Goal: Transaction & Acquisition: Purchase product/service

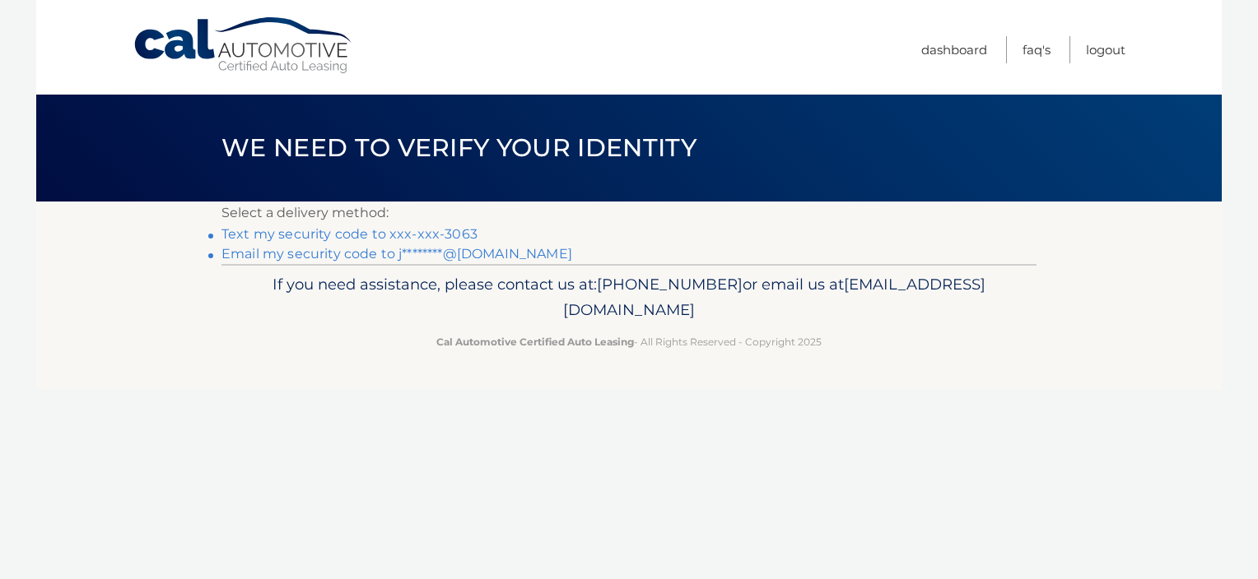
click at [407, 226] on link "Text my security code to xxx-xxx-3063" at bounding box center [349, 234] width 256 height 16
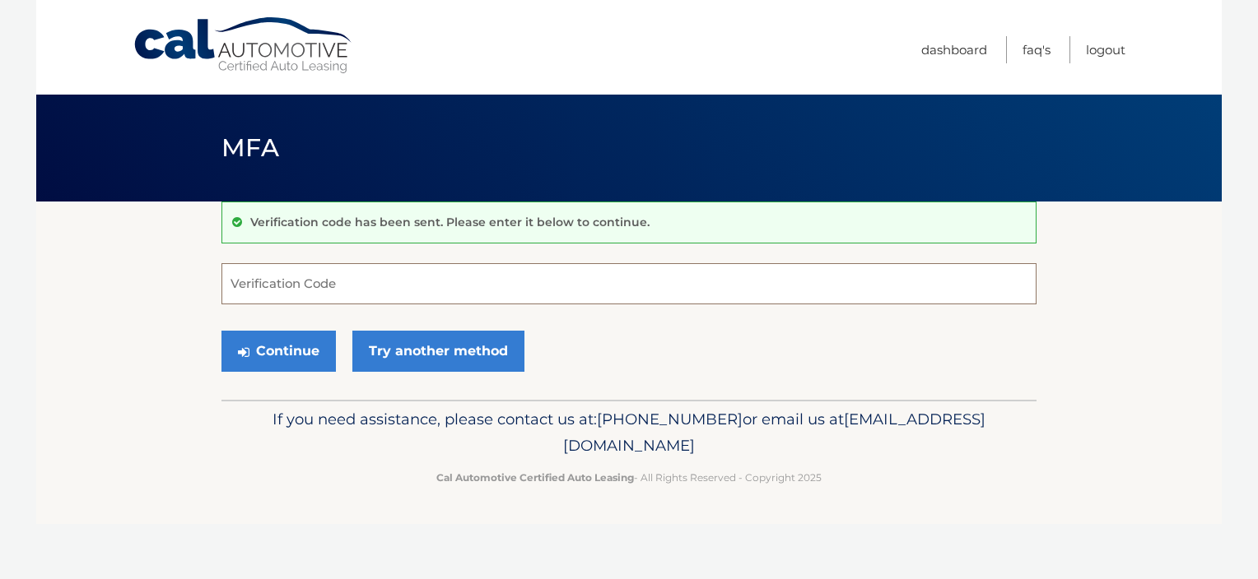
click at [442, 295] on input "Verification Code" at bounding box center [628, 283] width 815 height 41
type input "652518"
click at [221, 331] on button "Continue" at bounding box center [278, 351] width 114 height 41
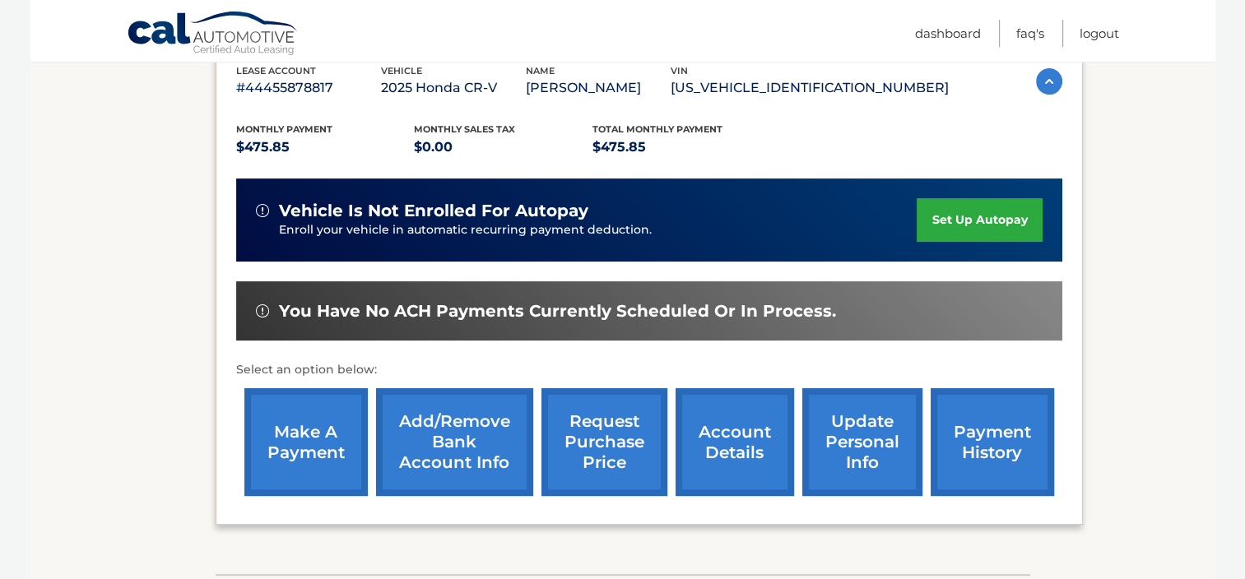
scroll to position [295, 0]
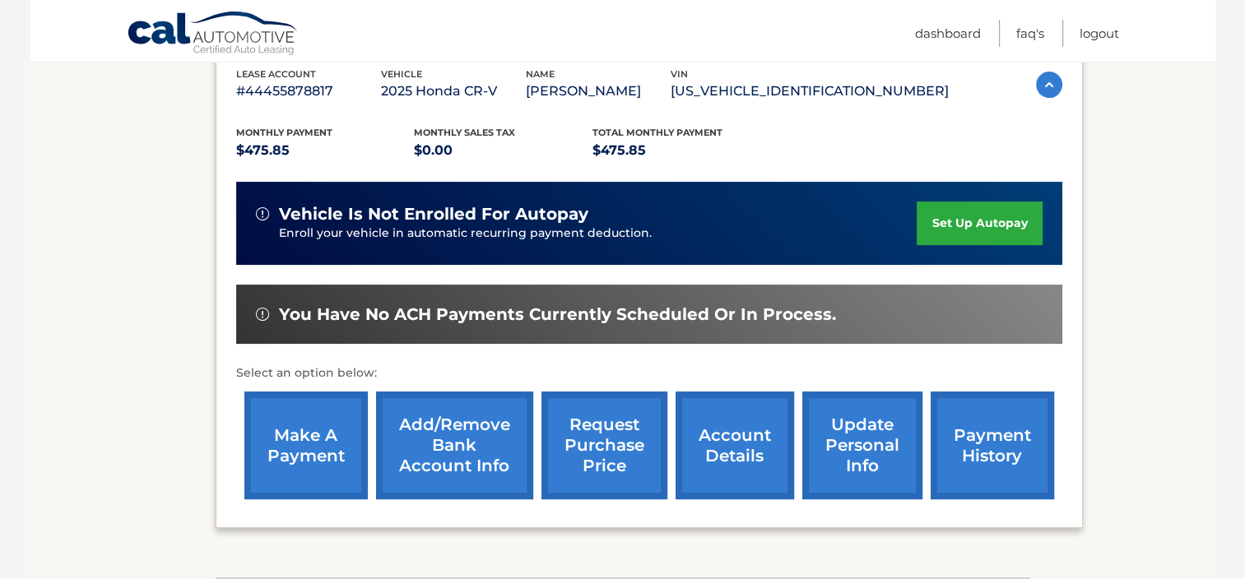
click at [280, 462] on link "make a payment" at bounding box center [305, 446] width 123 height 108
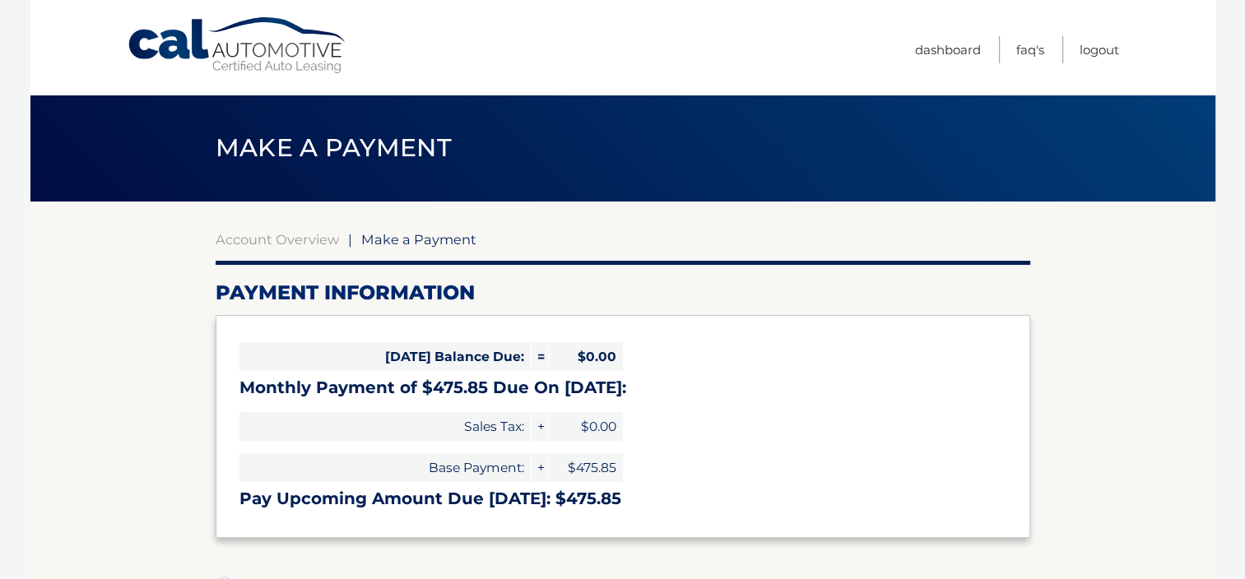
select select "YTMxNWI5MjAtYWE4MS00Y2ZhLTliZmEtYThkNDBjMWQ0Y2Mz"
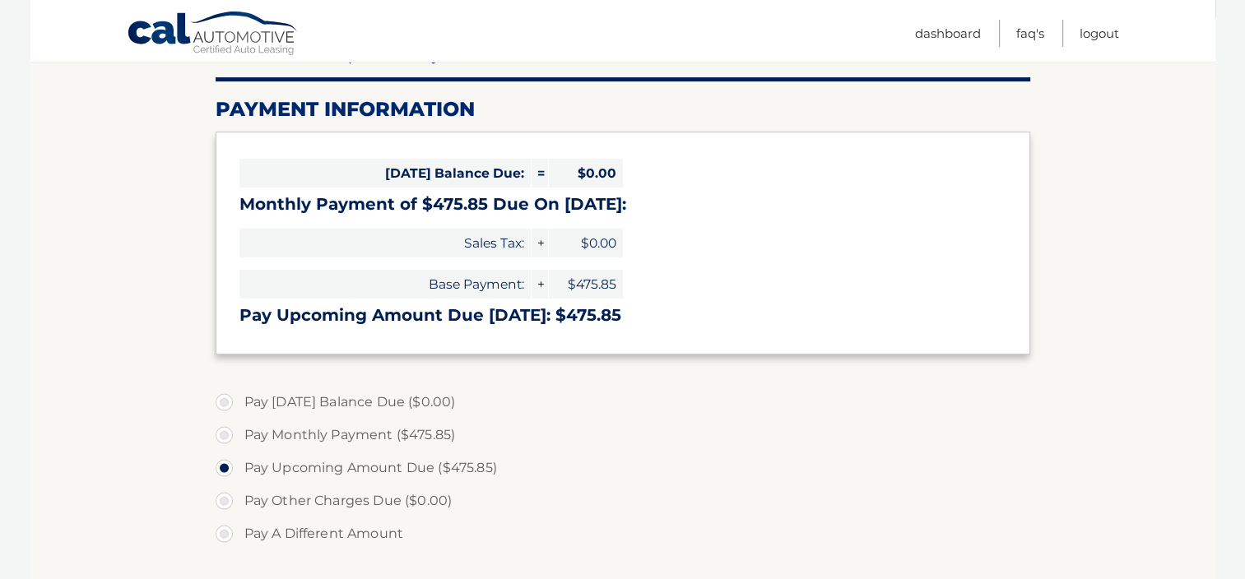
scroll to position [184, 0]
click at [273, 430] on label "Pay Monthly Payment ($475.85)" at bounding box center [623, 434] width 815 height 33
click at [239, 430] on input "Pay Monthly Payment ($475.85)" at bounding box center [230, 431] width 16 height 26
radio input "true"
click at [303, 474] on label "Pay Upcoming Amount Due ($475.85)" at bounding box center [623, 467] width 815 height 33
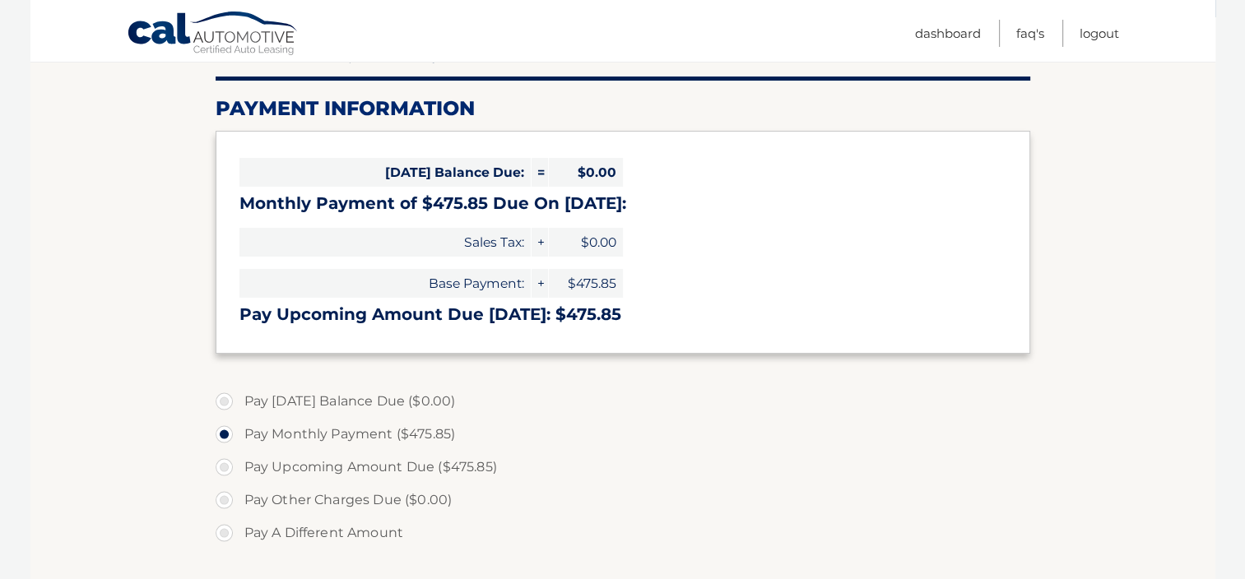
click at [239, 474] on input "Pay Upcoming Amount Due ($475.85)" at bounding box center [230, 464] width 16 height 26
radio input "true"
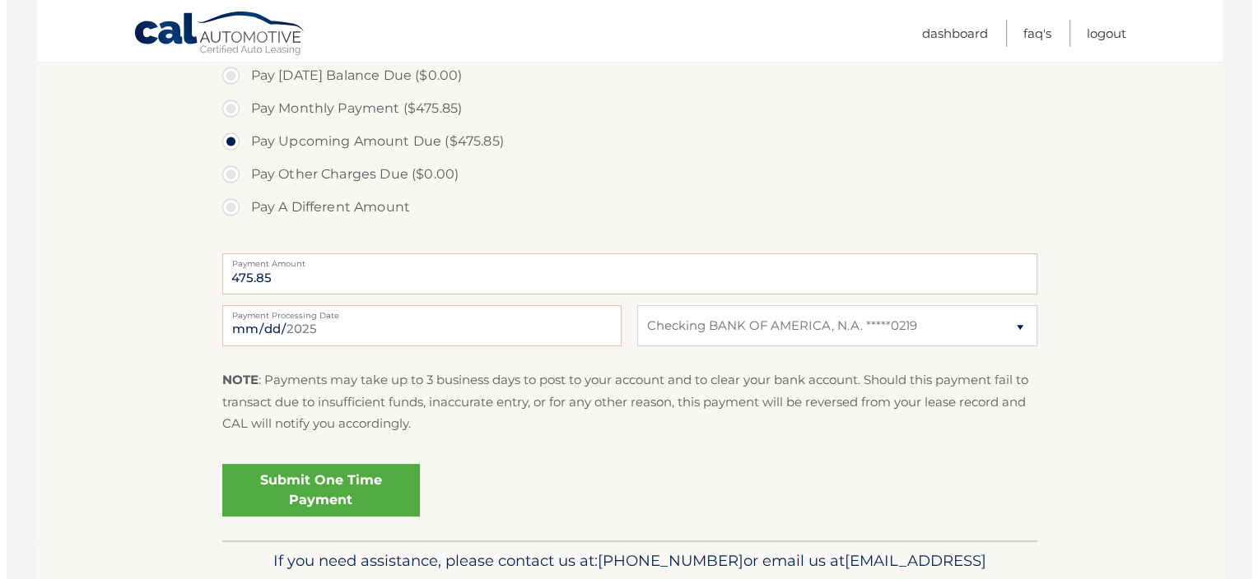
scroll to position [510, 0]
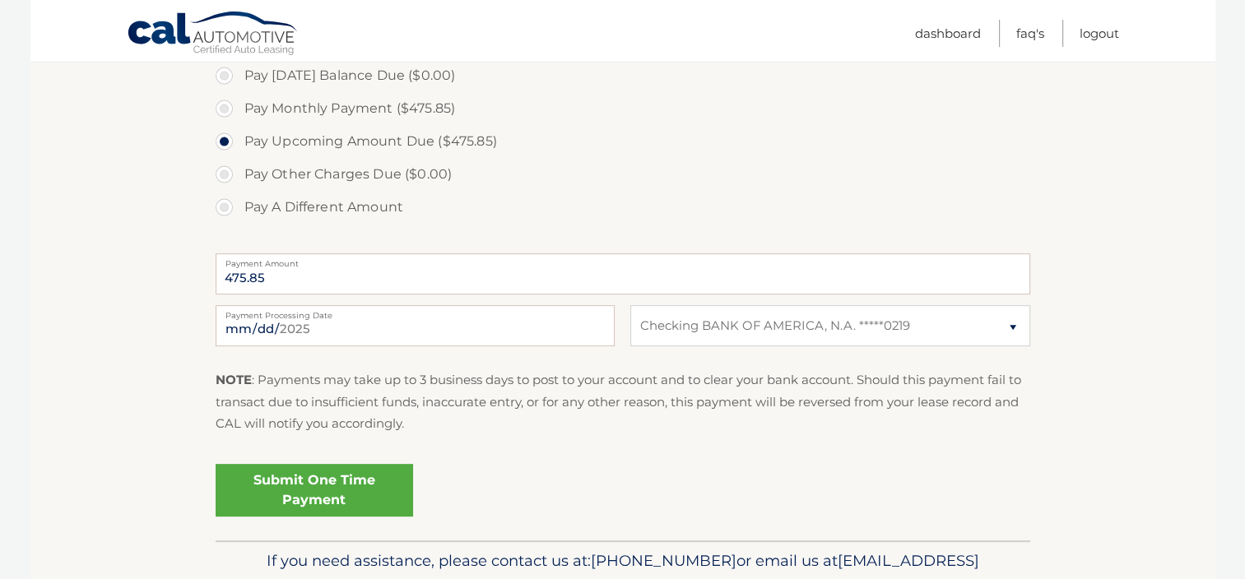
click at [325, 492] on link "Submit One Time Payment" at bounding box center [315, 490] width 198 height 53
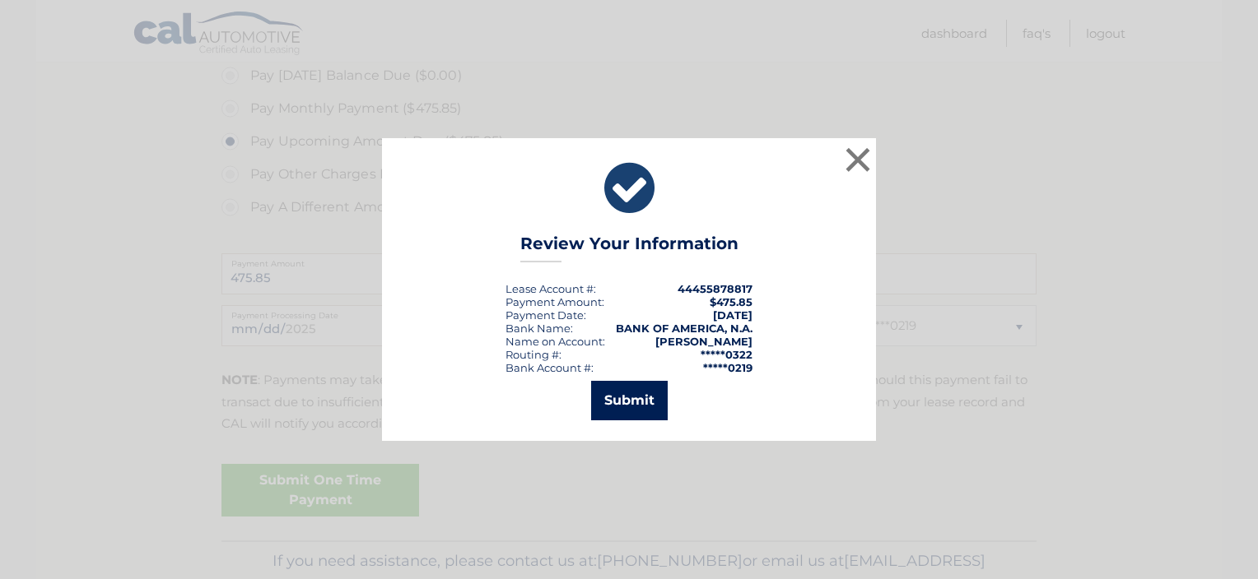
click at [630, 406] on button "Submit" at bounding box center [629, 401] width 77 height 40
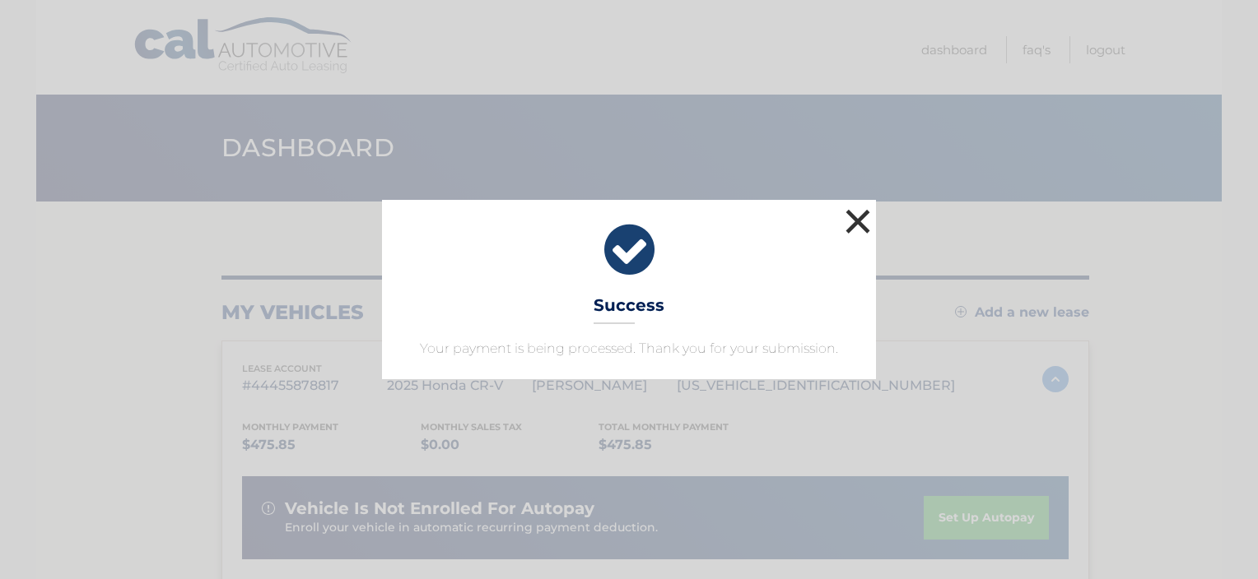
click at [861, 224] on button "×" at bounding box center [857, 221] width 33 height 33
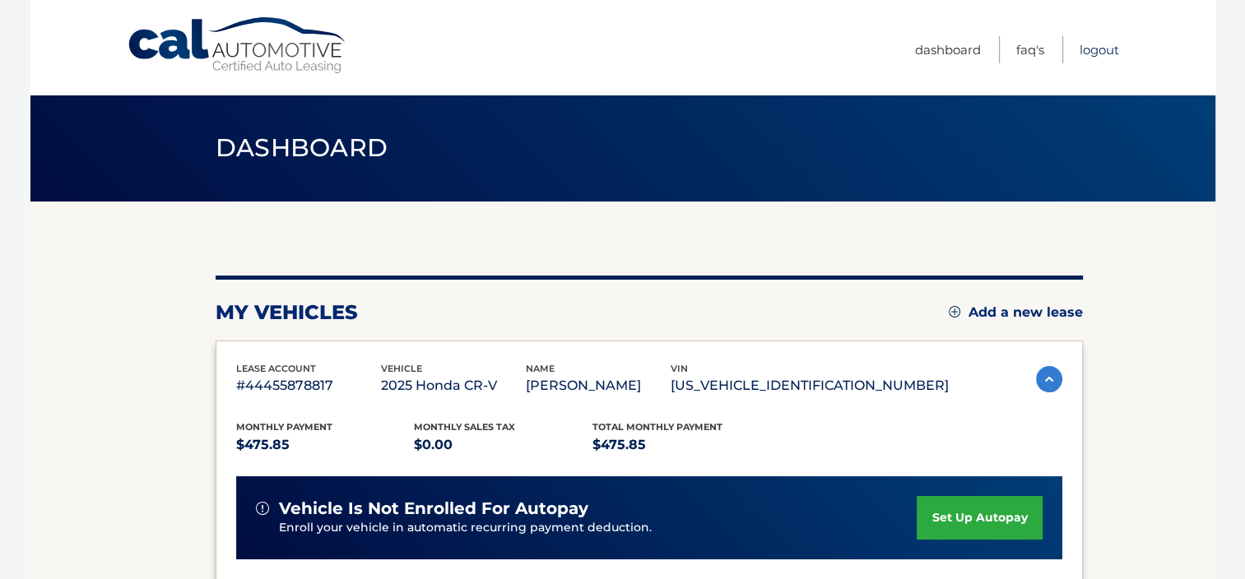
click at [1106, 44] on link "Logout" at bounding box center [1100, 49] width 40 height 27
